Goal: Task Accomplishment & Management: Manage account settings

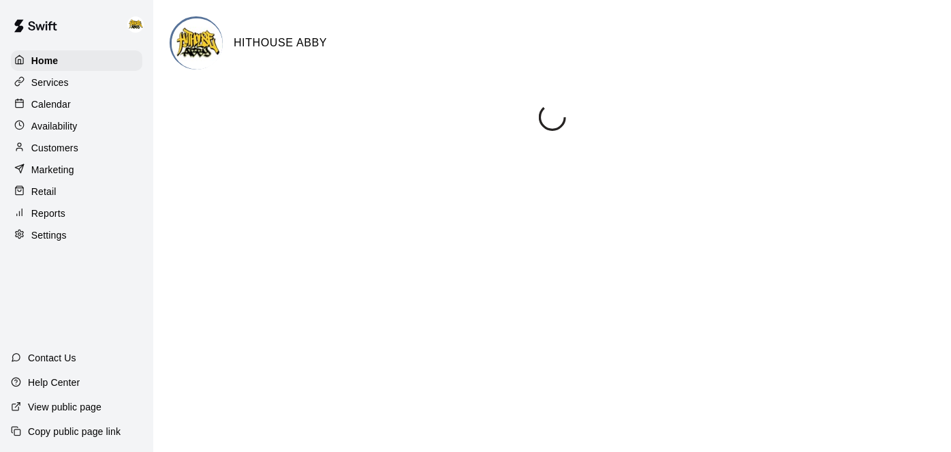
click at [54, 106] on p "Calendar" at bounding box center [51, 104] width 40 height 14
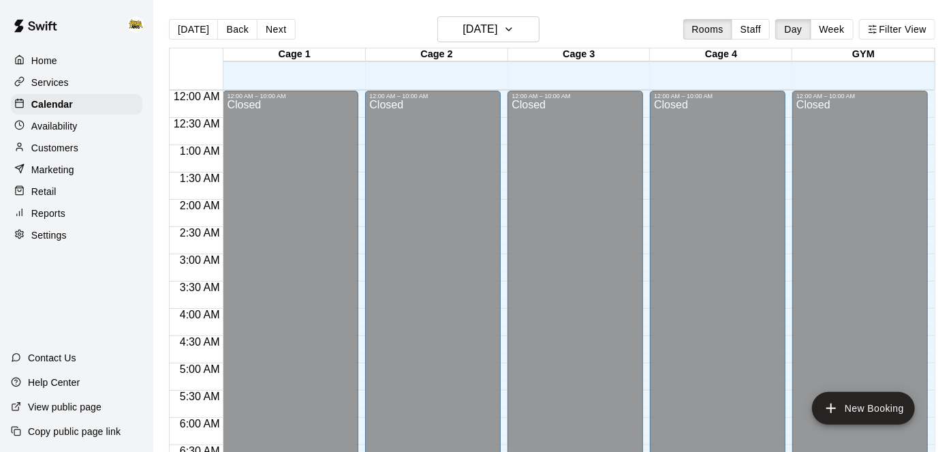
scroll to position [890, 0]
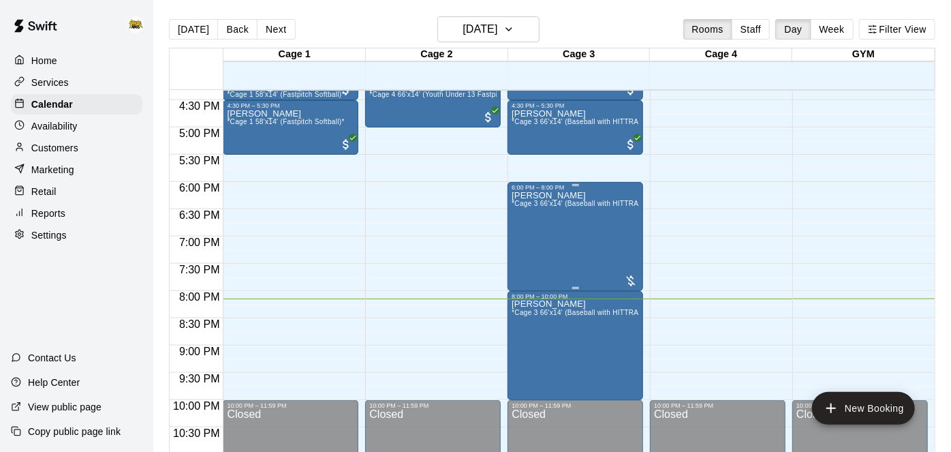
click at [595, 221] on div "[PERSON_NAME] *Cage 3 66'x14' (Baseball with HITTRAX)*" at bounding box center [575, 417] width 127 height 452
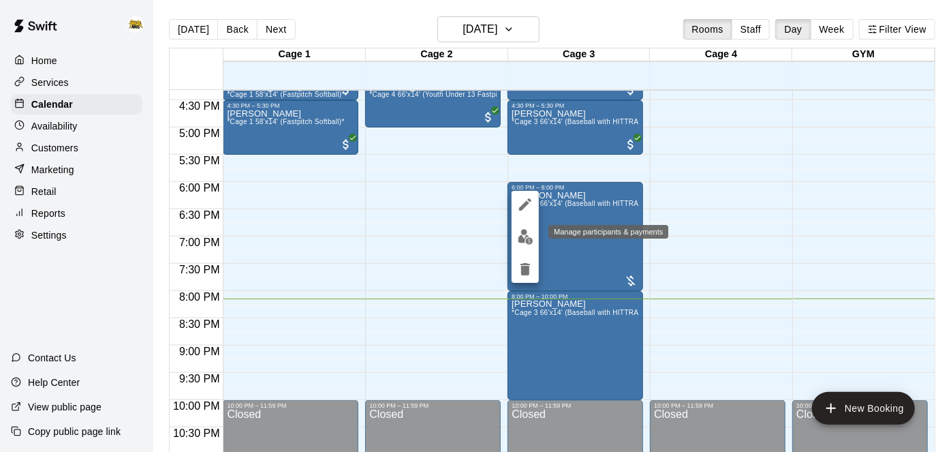
click at [527, 240] on img "edit" at bounding box center [526, 237] width 16 height 16
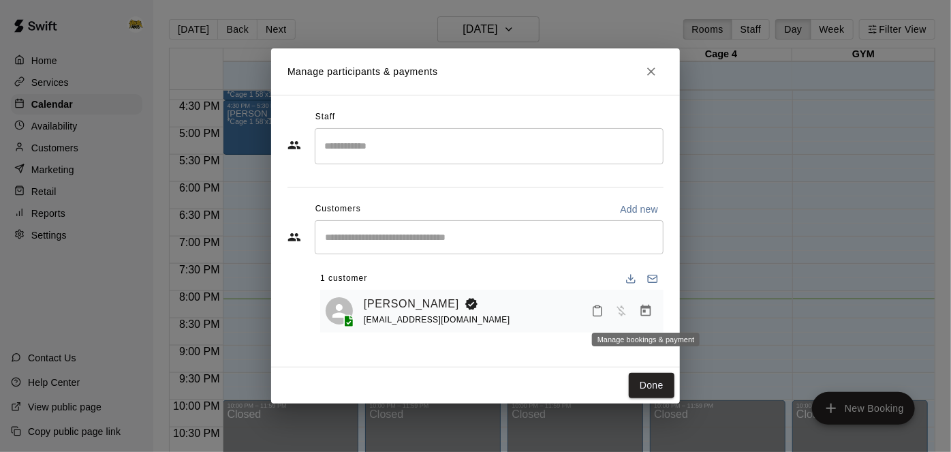
click at [646, 316] on icon "Manage bookings & payment" at bounding box center [646, 311] width 14 height 14
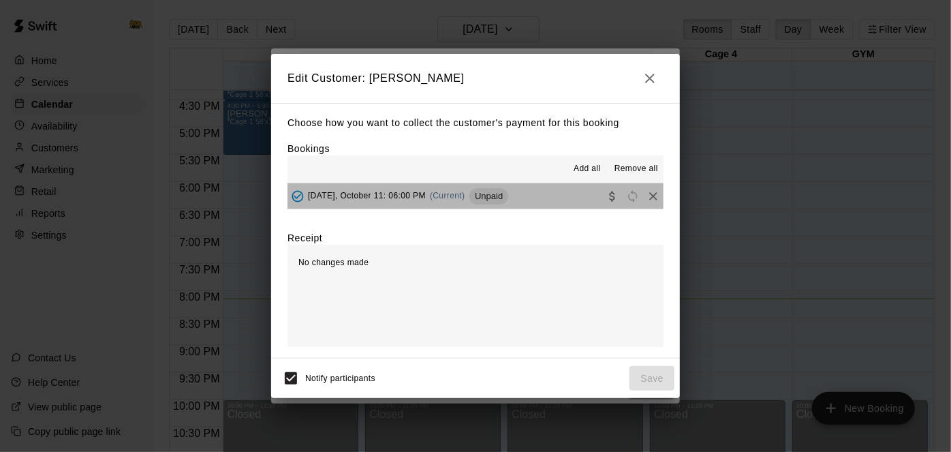
click at [540, 203] on button "[DATE], October 11: 06:00 PM (Current) Unpaid" at bounding box center [475, 195] width 376 height 25
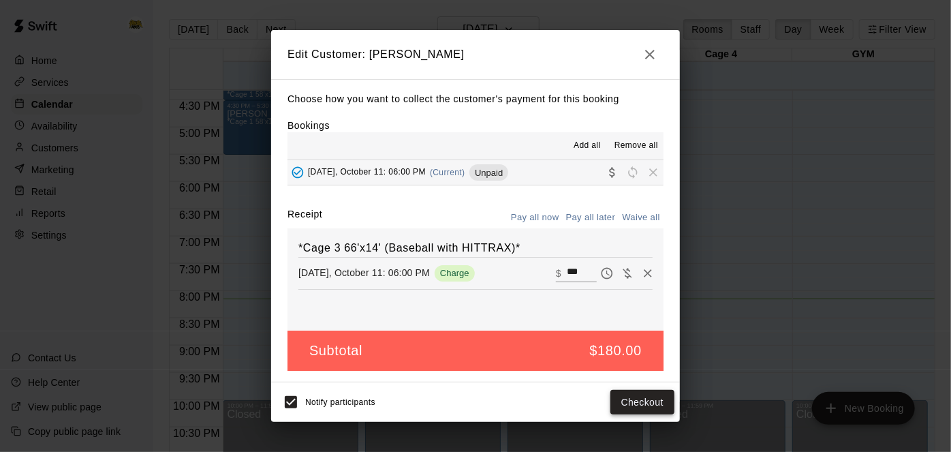
click at [625, 411] on button "Checkout" at bounding box center [642, 402] width 64 height 25
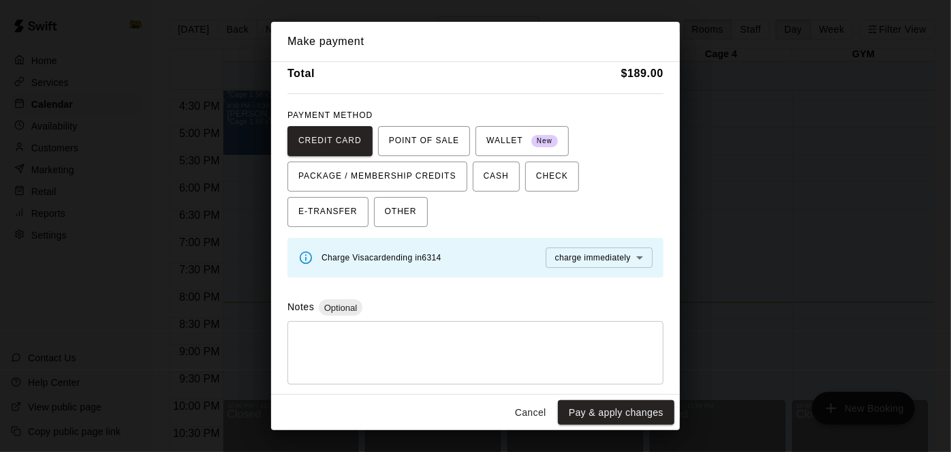
scroll to position [0, 0]
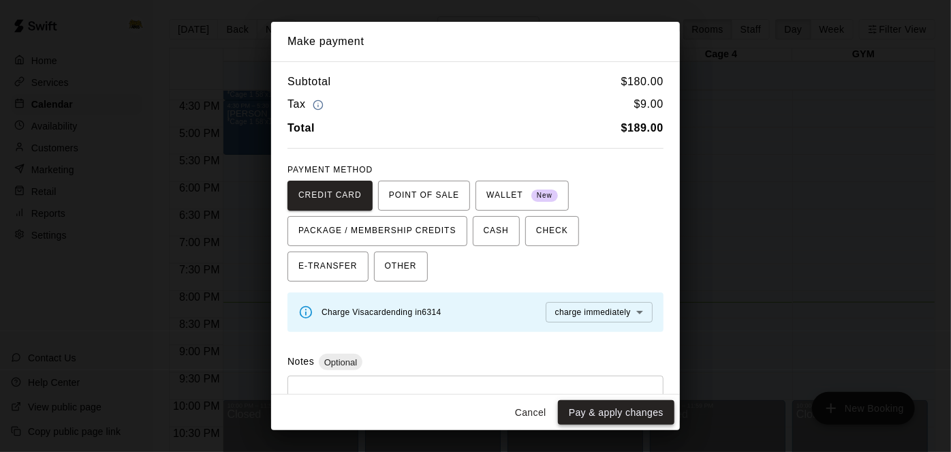
click at [611, 412] on button "Pay & apply changes" at bounding box center [616, 412] width 116 height 25
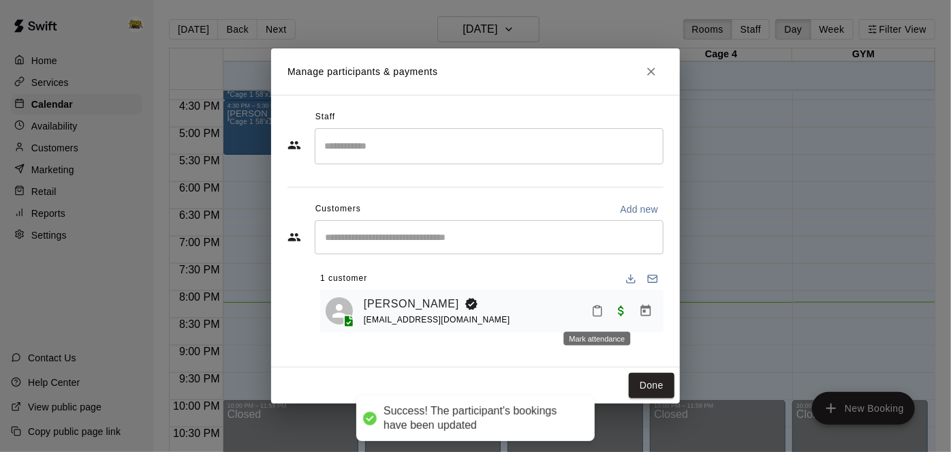
click at [592, 311] on icon "Mark attendance" at bounding box center [597, 311] width 12 height 12
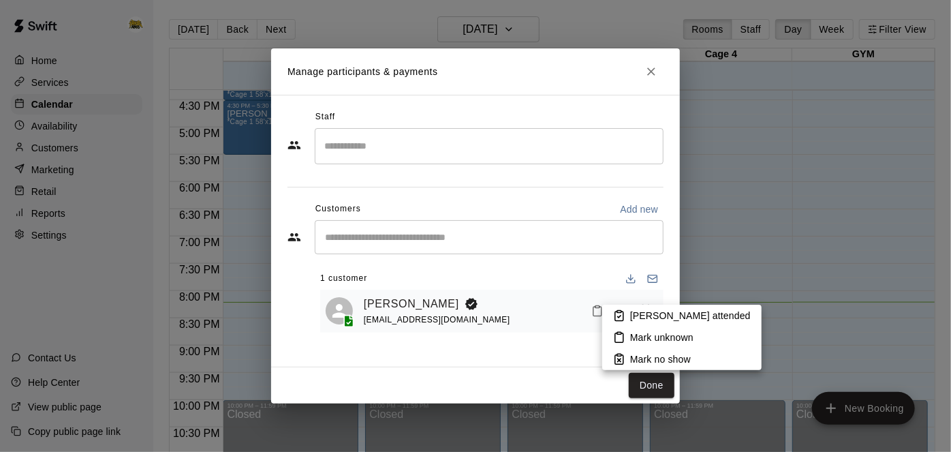
click at [628, 315] on li "[PERSON_NAME] attended" at bounding box center [681, 316] width 159 height 22
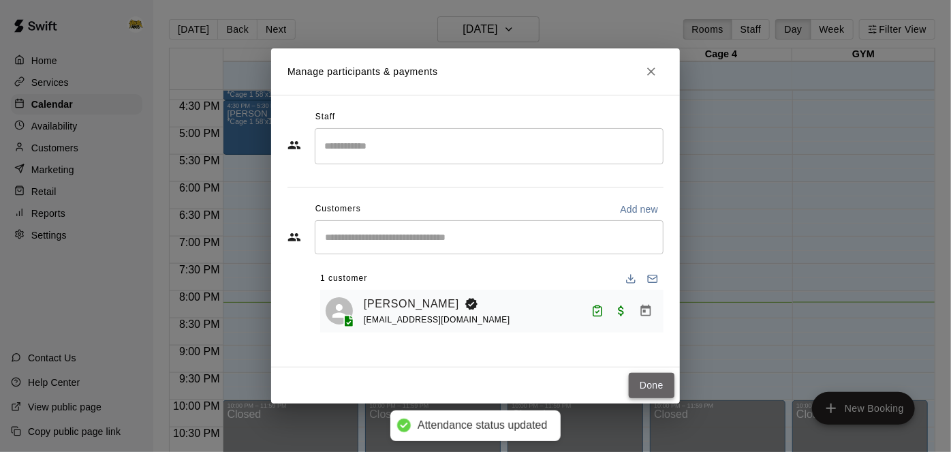
click at [644, 384] on button "Done" at bounding box center [652, 385] width 46 height 25
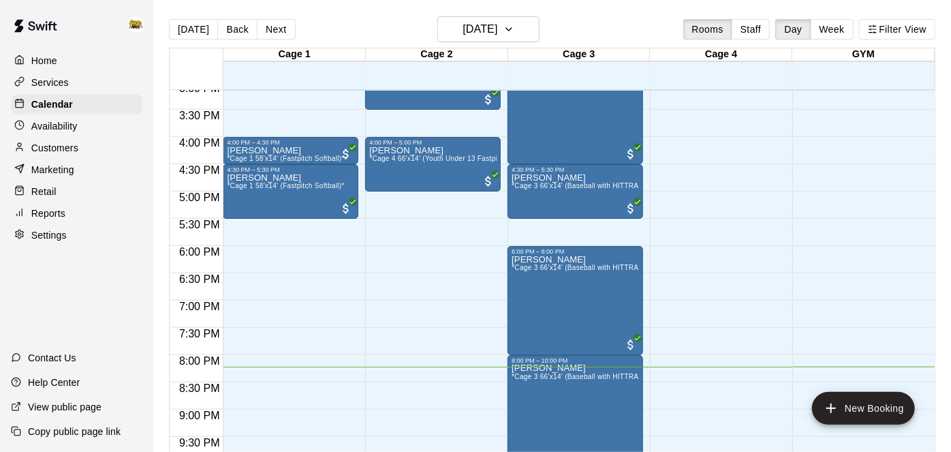
scroll to position [831, 0]
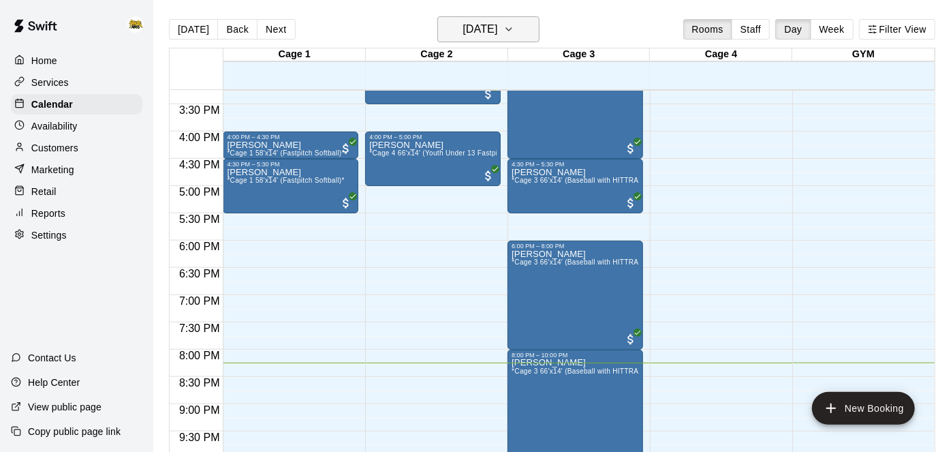
click at [497, 29] on h6 "[DATE]" at bounding box center [480, 29] width 35 height 19
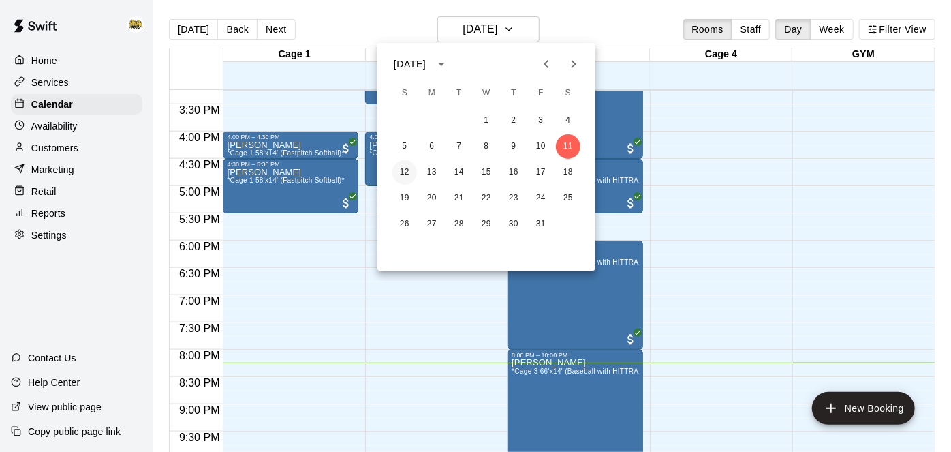
click at [404, 175] on button "12" at bounding box center [404, 172] width 25 height 25
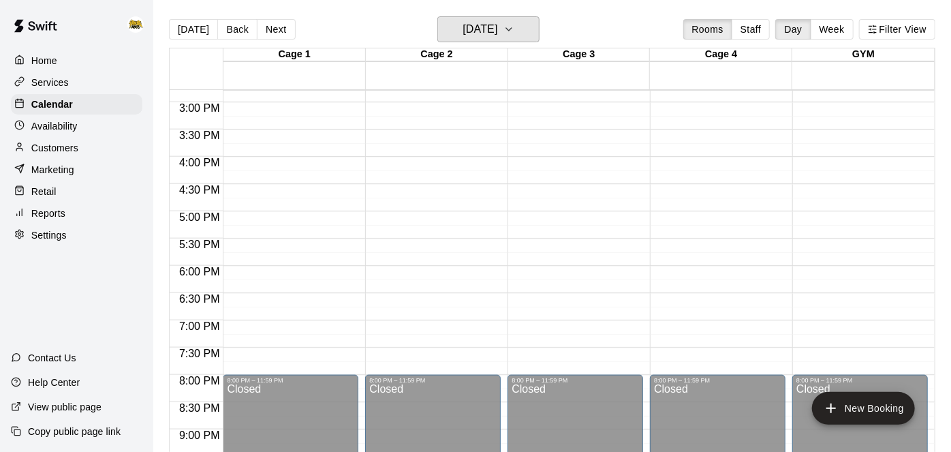
scroll to position [418, 0]
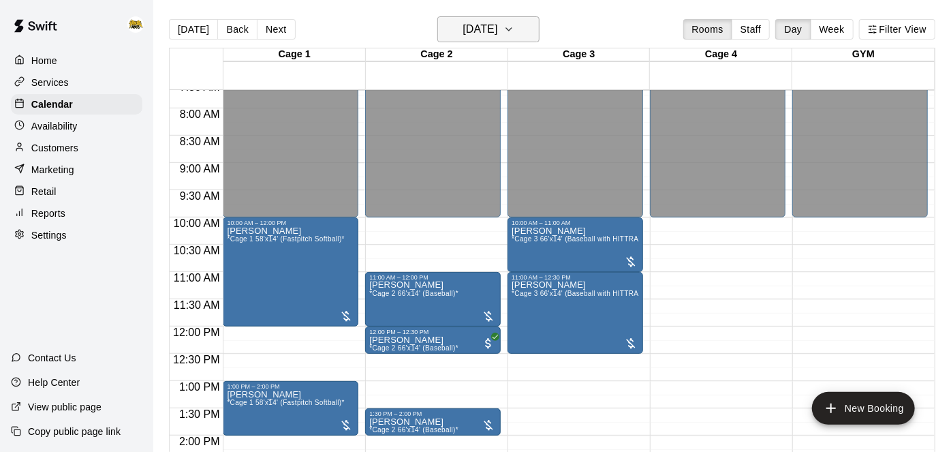
click at [497, 25] on h6 "[DATE]" at bounding box center [480, 29] width 35 height 19
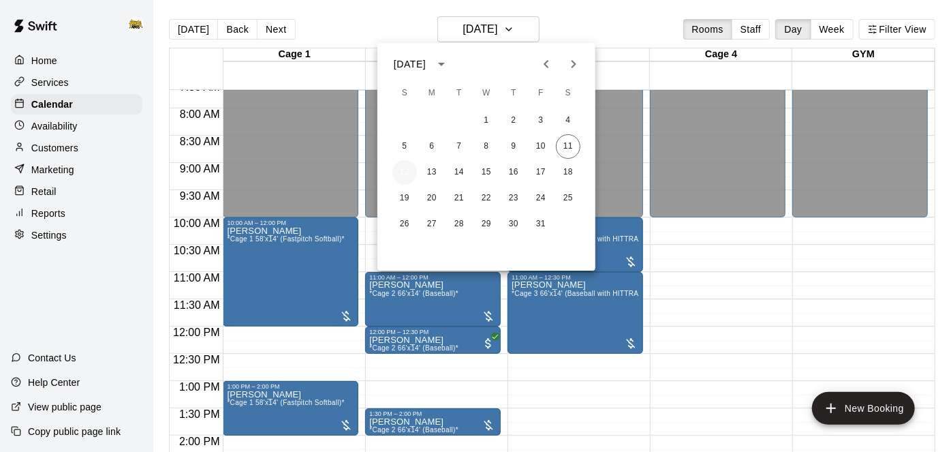
click at [408, 174] on button "12" at bounding box center [404, 172] width 25 height 25
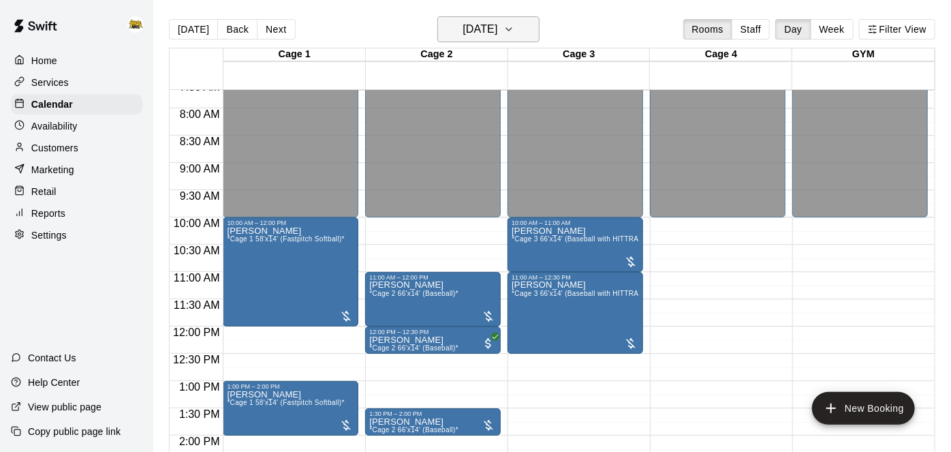
click at [492, 37] on h6 "[DATE]" at bounding box center [480, 29] width 35 height 19
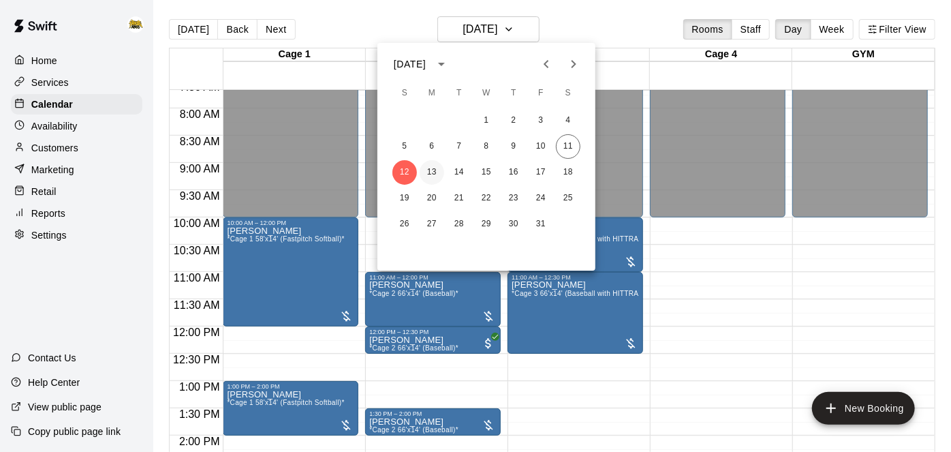
click at [432, 178] on button "13" at bounding box center [432, 172] width 25 height 25
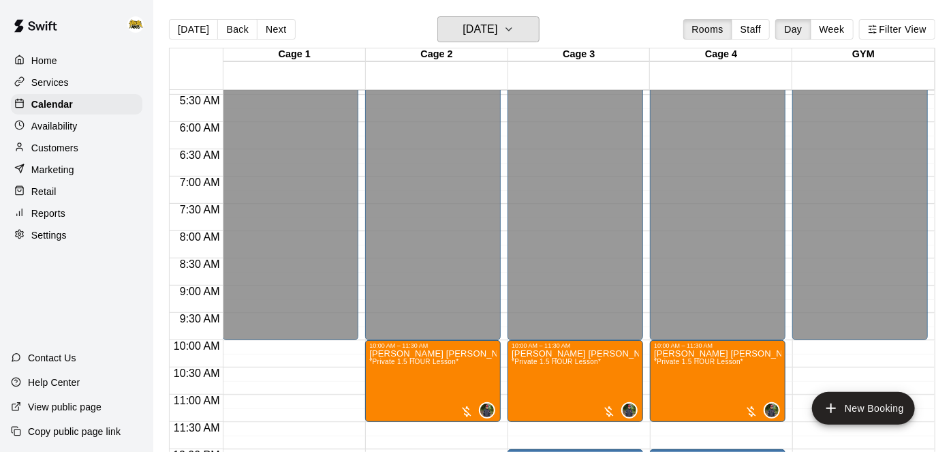
scroll to position [291, 0]
